Goal: Transaction & Acquisition: Purchase product/service

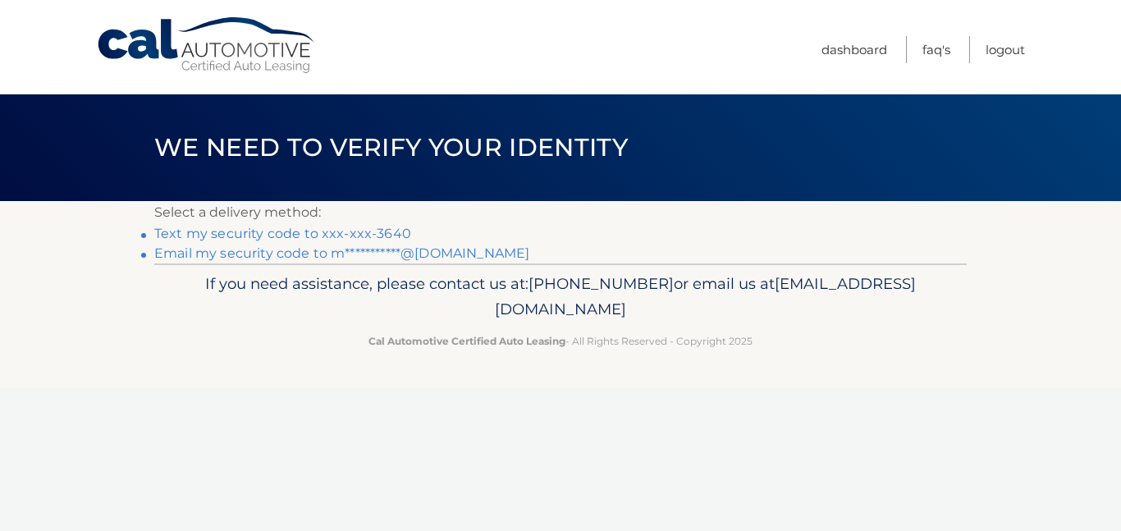
click at [363, 234] on link "Text my security code to xxx-xxx-3640" at bounding box center [282, 234] width 257 height 16
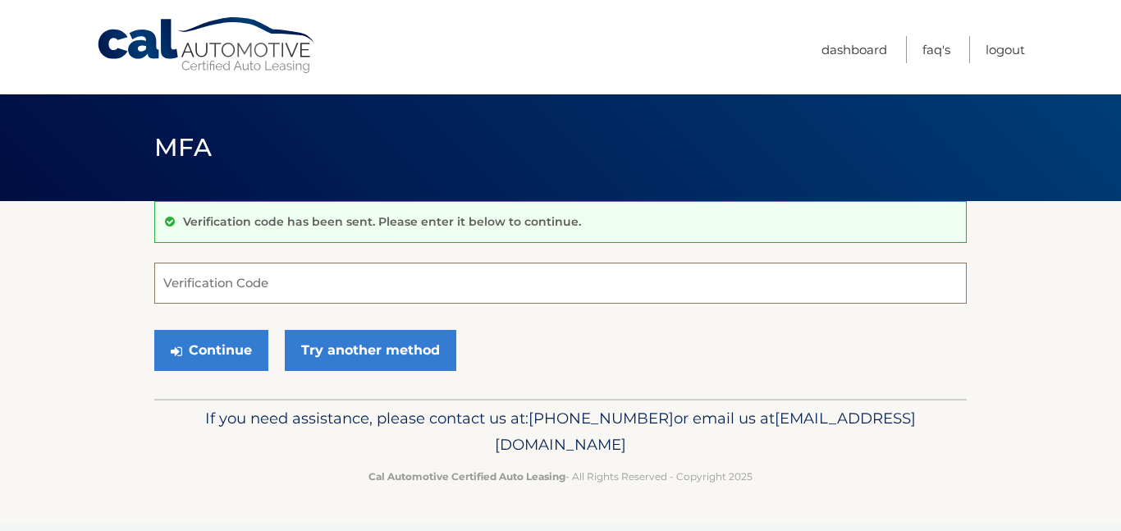
click at [204, 288] on input "Verification Code" at bounding box center [560, 283] width 812 height 41
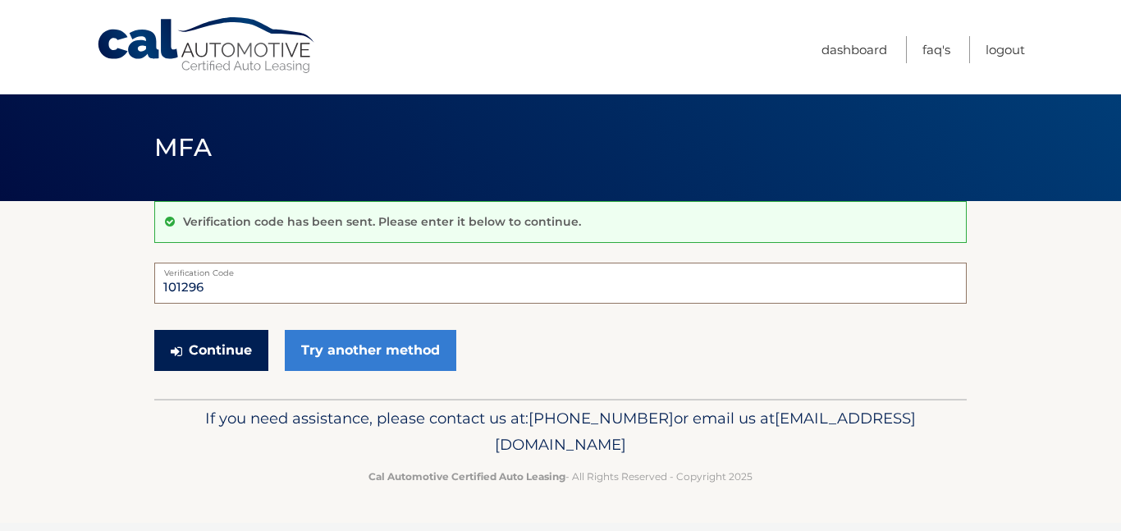
type input "101296"
click at [235, 345] on button "Continue" at bounding box center [211, 350] width 114 height 41
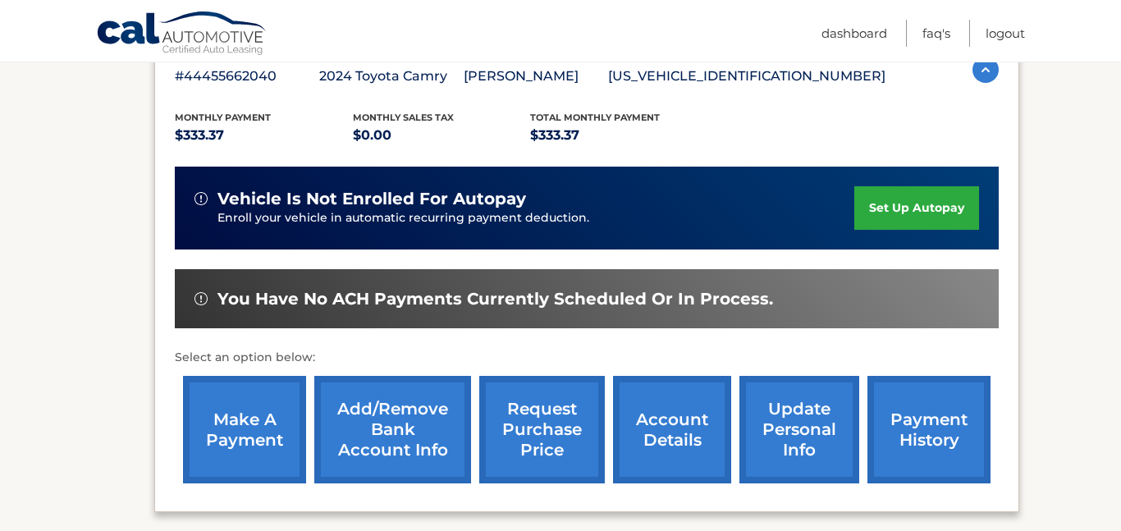
scroll to position [311, 0]
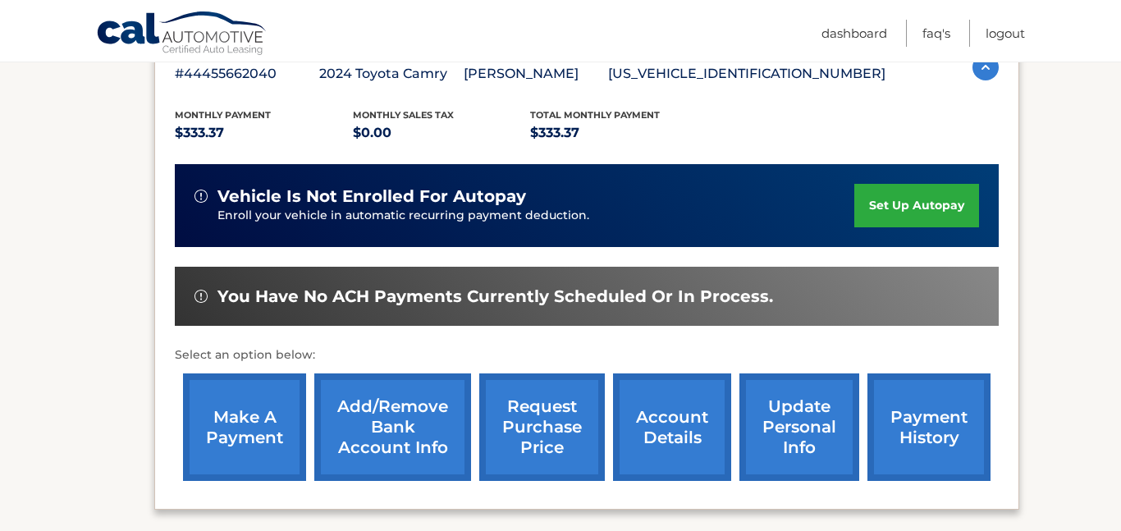
click at [239, 404] on link "make a payment" at bounding box center [244, 426] width 123 height 107
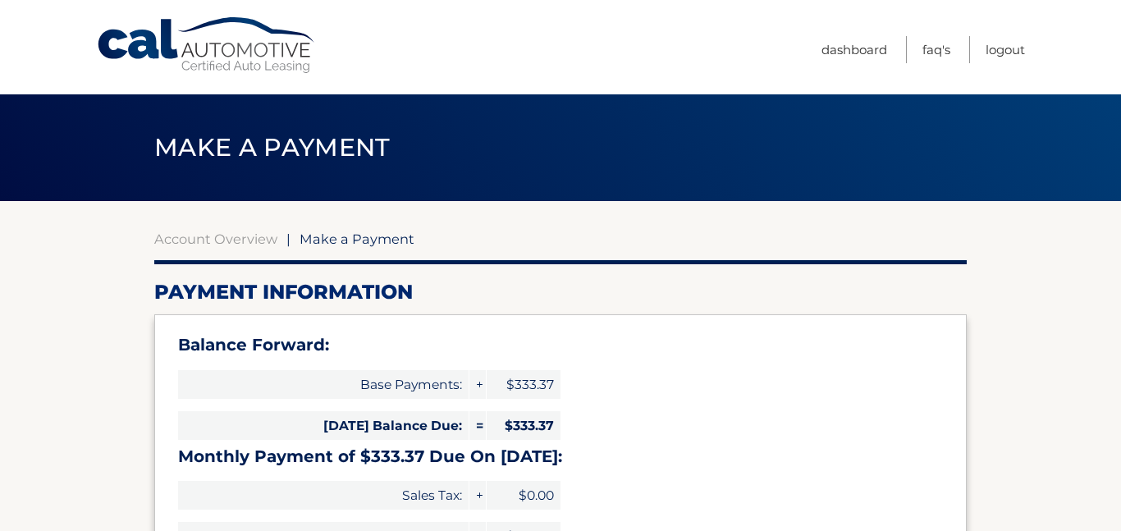
select select "OWE5NDFhODEtMTVhNi00NjAxLTljYjctNzRiNGQ3MjFhNjdi"
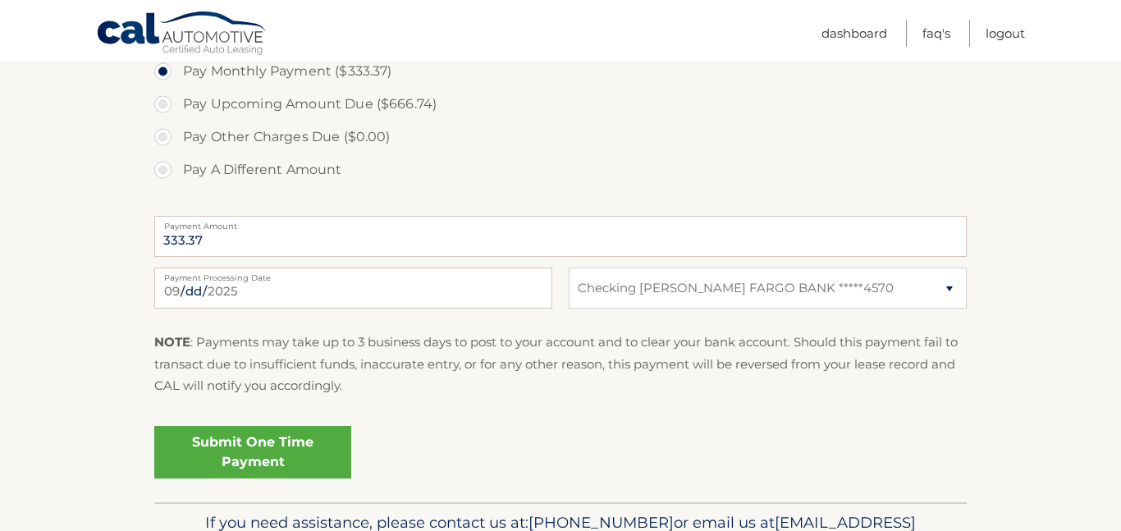
scroll to position [628, 0]
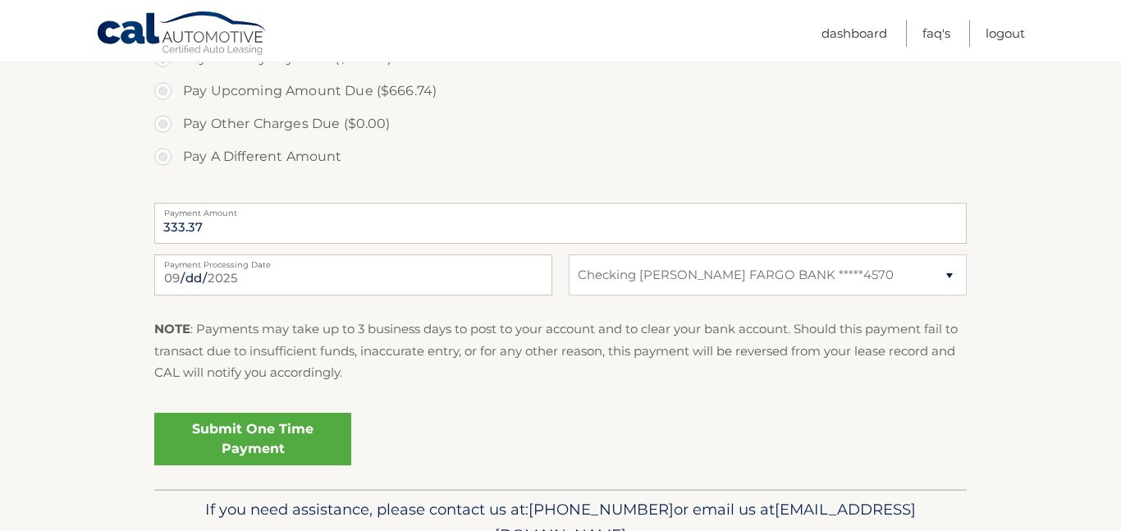
click at [233, 431] on link "Submit One Time Payment" at bounding box center [252, 439] width 197 height 53
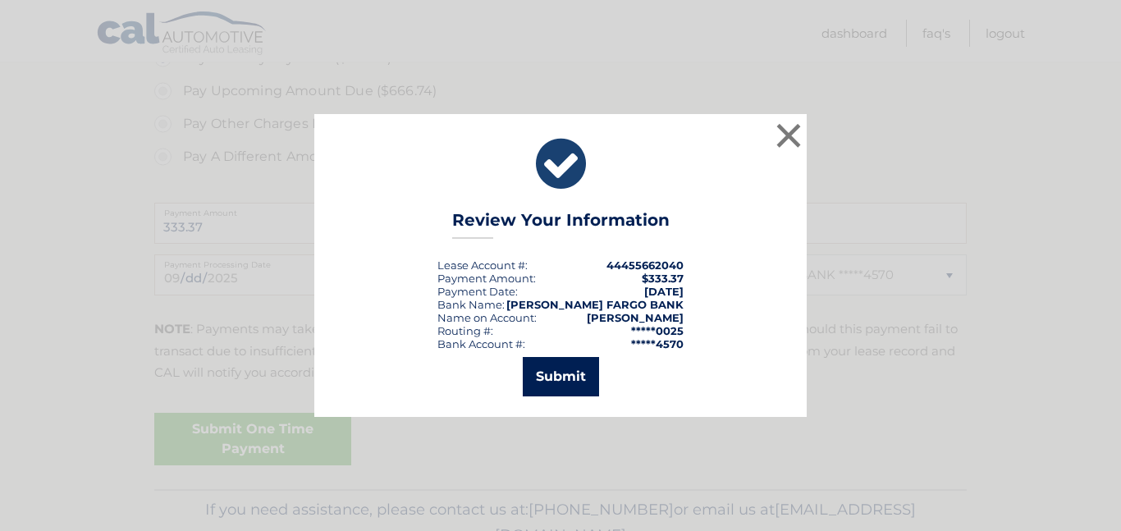
click at [525, 370] on button "Submit" at bounding box center [561, 376] width 76 height 39
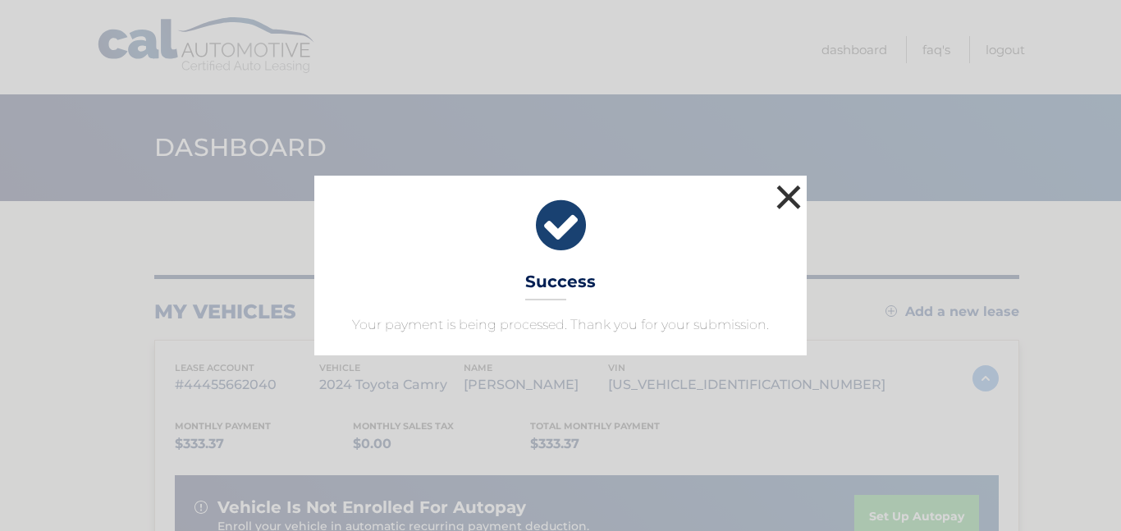
click at [789, 202] on button "×" at bounding box center [788, 196] width 33 height 33
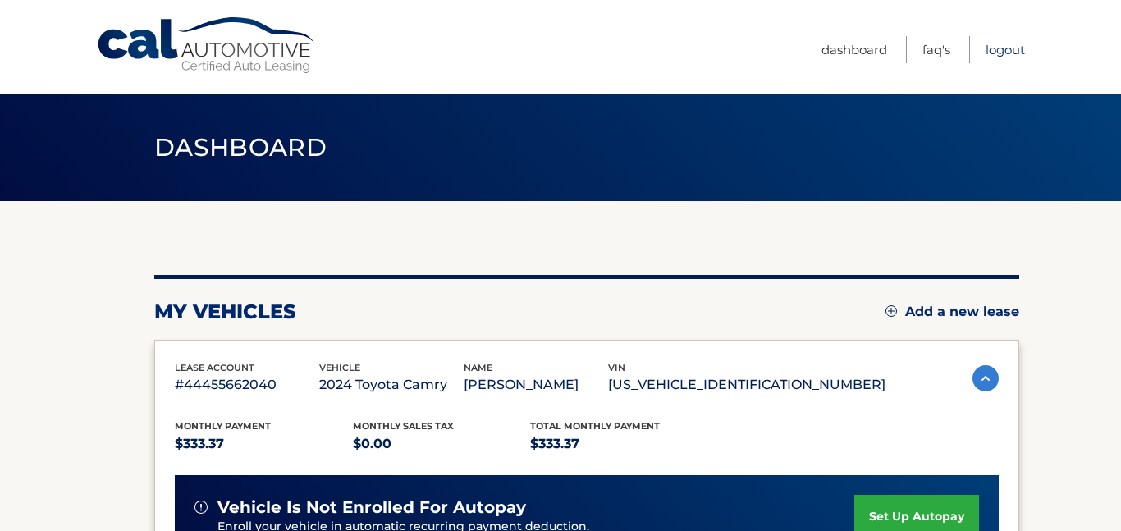
click at [1000, 52] on link "Logout" at bounding box center [1004, 49] width 39 height 27
